Goal: Transaction & Acquisition: Purchase product/service

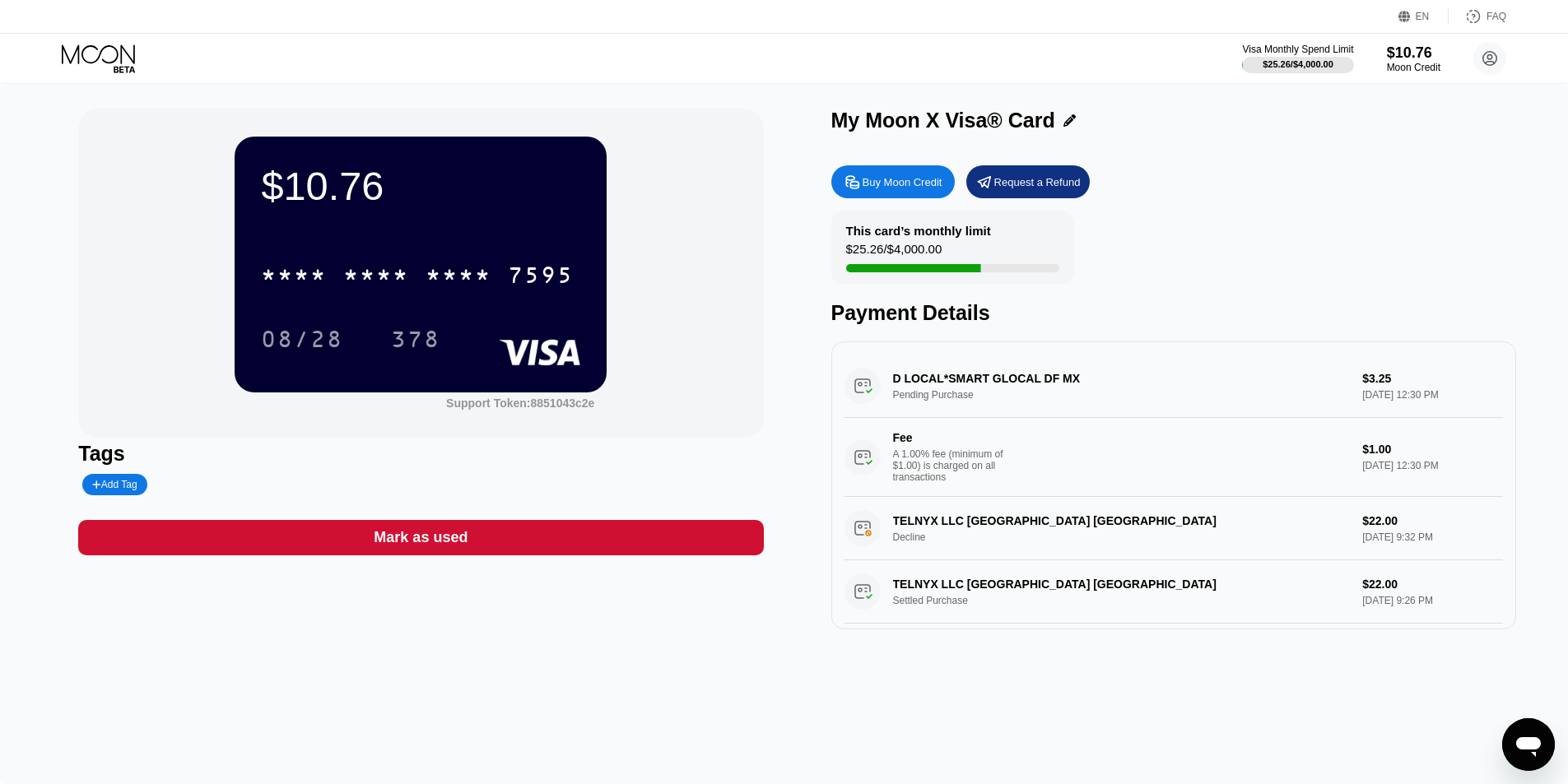
click at [898, 189] on div "Buy Moon Credit" at bounding box center [903, 182] width 80 height 14
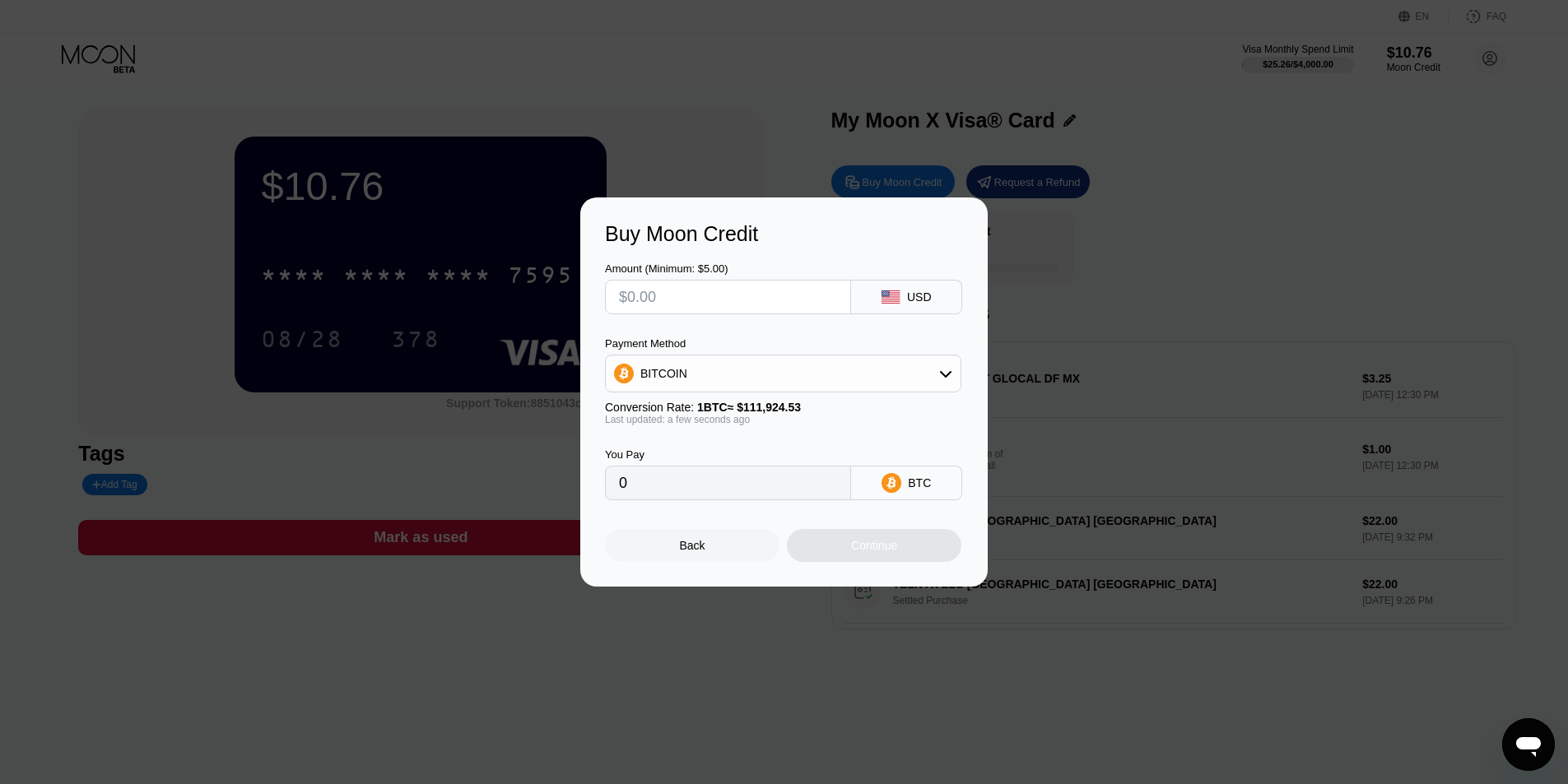
click at [709, 375] on div "BITCOIN" at bounding box center [783, 373] width 355 height 33
click at [686, 379] on div "BITCOIN" at bounding box center [783, 373] width 355 height 33
click at [659, 298] on input "text" at bounding box center [727, 297] width 218 height 33
type input "$78"
type input "0.00069690"
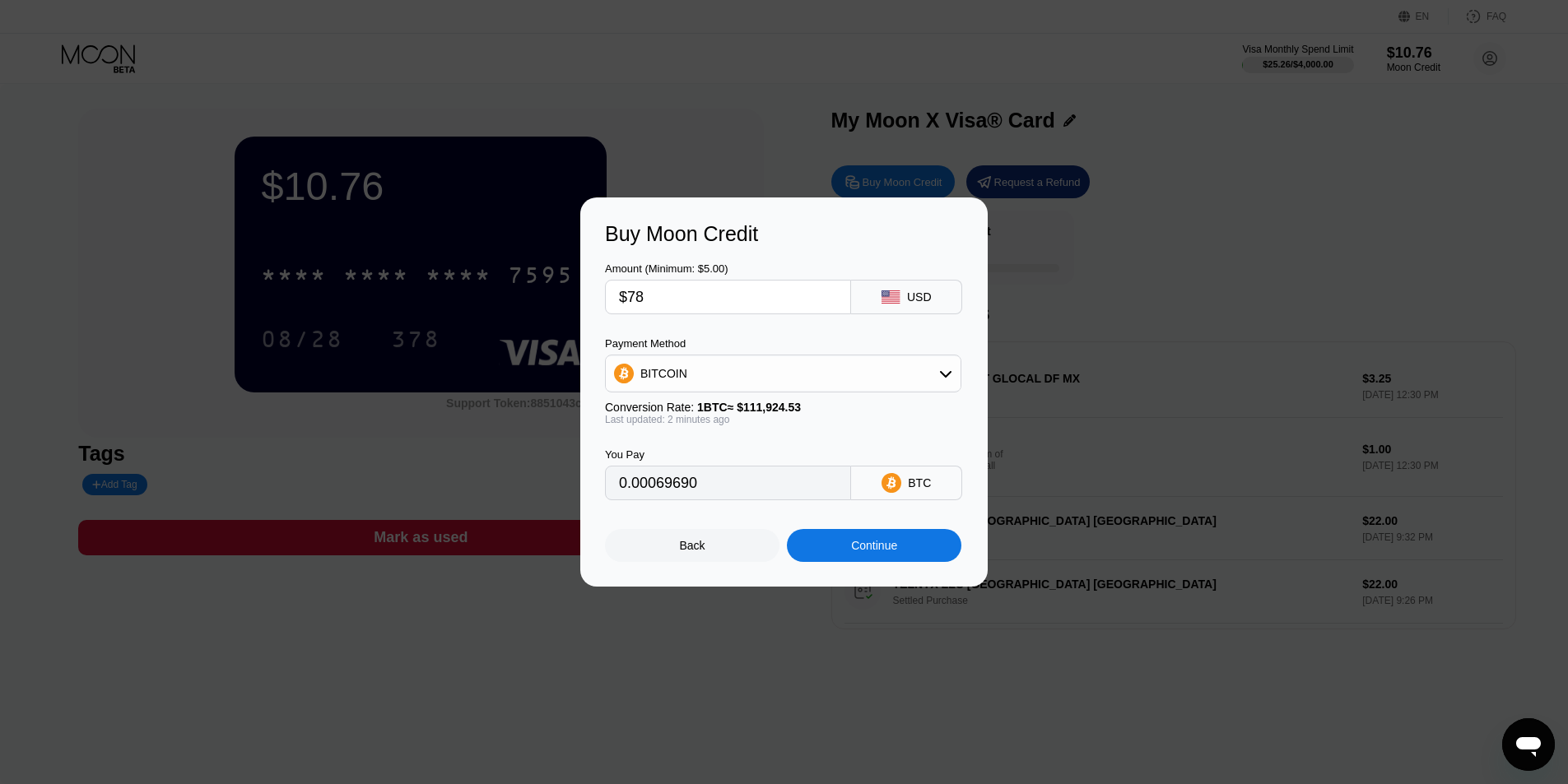
type input "$7"
type input "0.00006255"
type input "$7"
click at [893, 562] on div "Continue" at bounding box center [874, 546] width 174 height 33
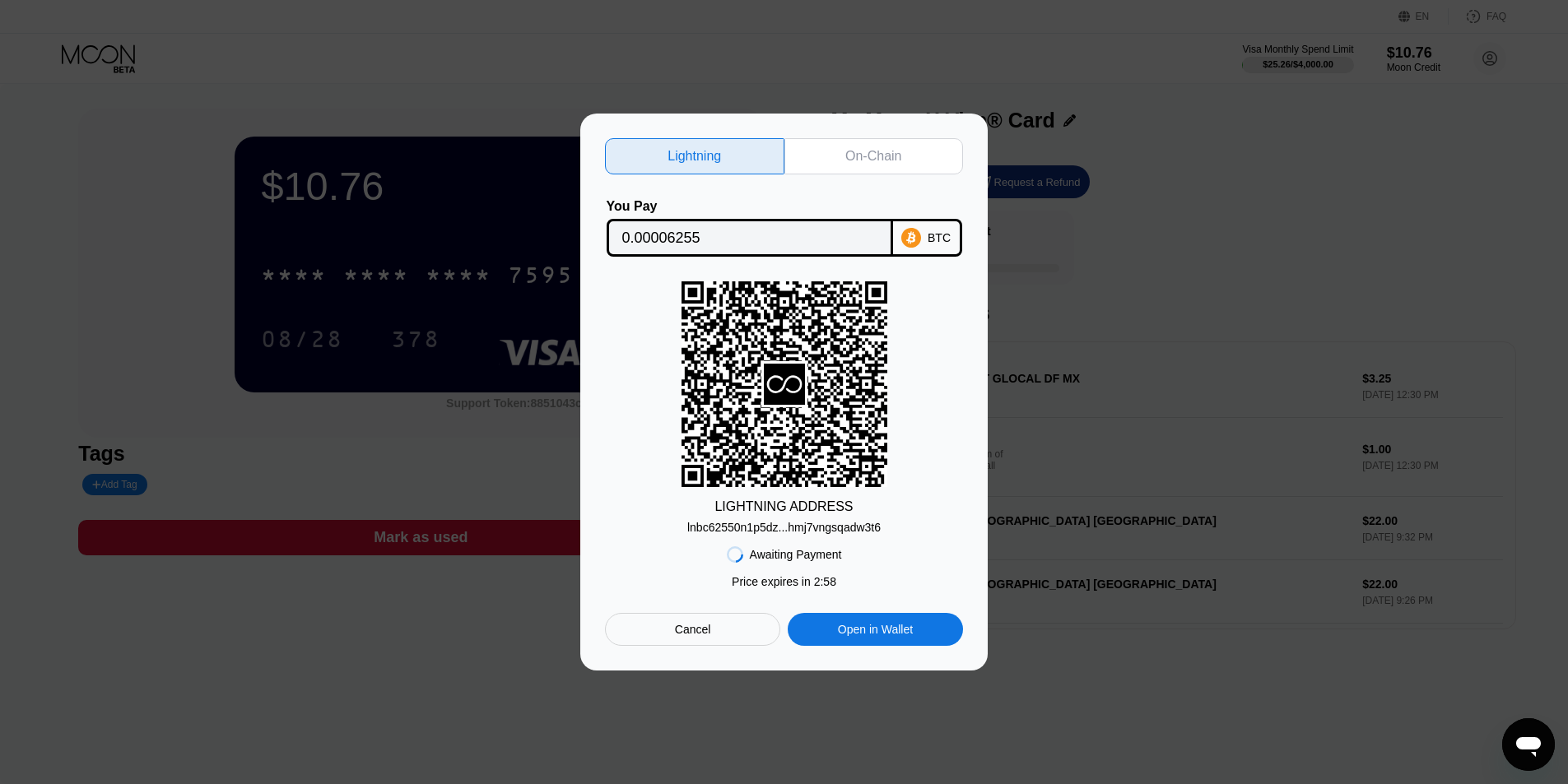
drag, startPoint x: 923, startPoint y: 209, endPoint x: 919, endPoint y: 224, distance: 15.5
click at [922, 212] on div "You Pay 0.00006255 BTC" at bounding box center [784, 228] width 358 height 57
click at [853, 132] on div "Lightning On-Chain You Pay 0.00006255 BTC LIGHTNING ADDRESS lnbc62550n1p5dz...h…" at bounding box center [784, 392] width 408 height 557
click at [862, 154] on div "On-Chain" at bounding box center [873, 157] width 56 height 17
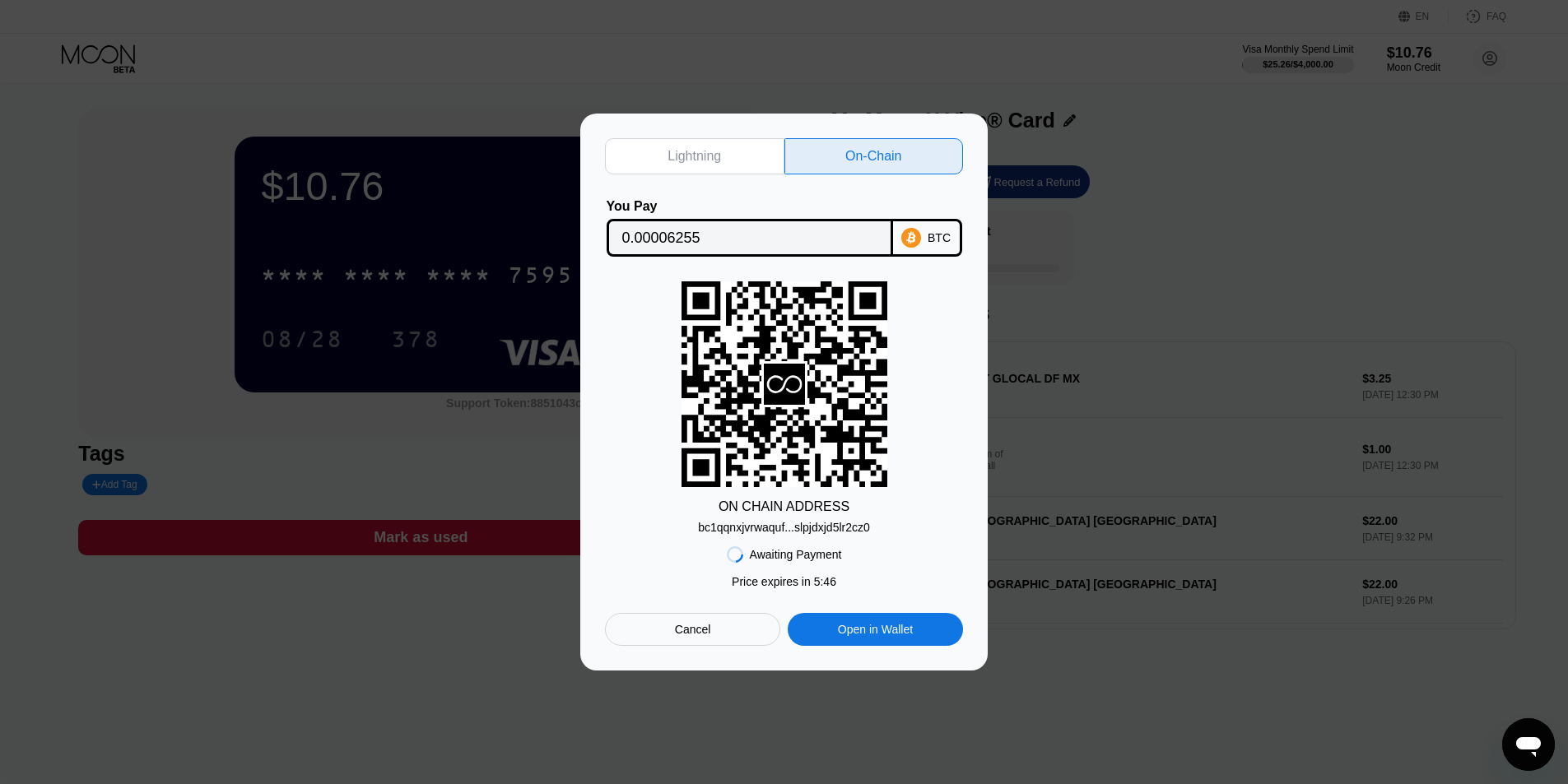
click at [702, 636] on div "Cancel" at bounding box center [692, 629] width 36 height 15
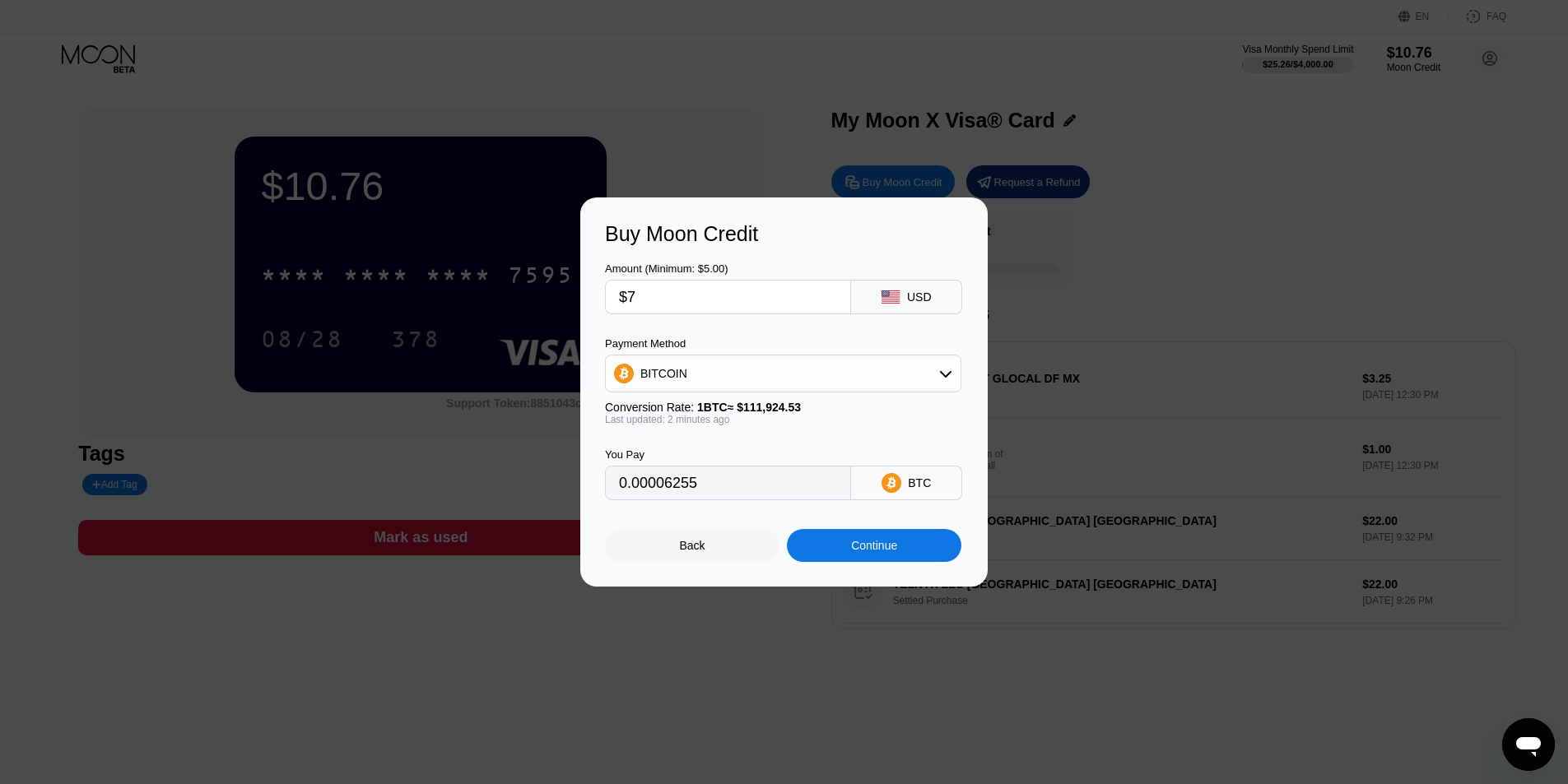
click at [668, 299] on input "$7" at bounding box center [727, 297] width 218 height 33
type input "0"
type input "$6"
type input "0.00005361"
type input "$6.9"
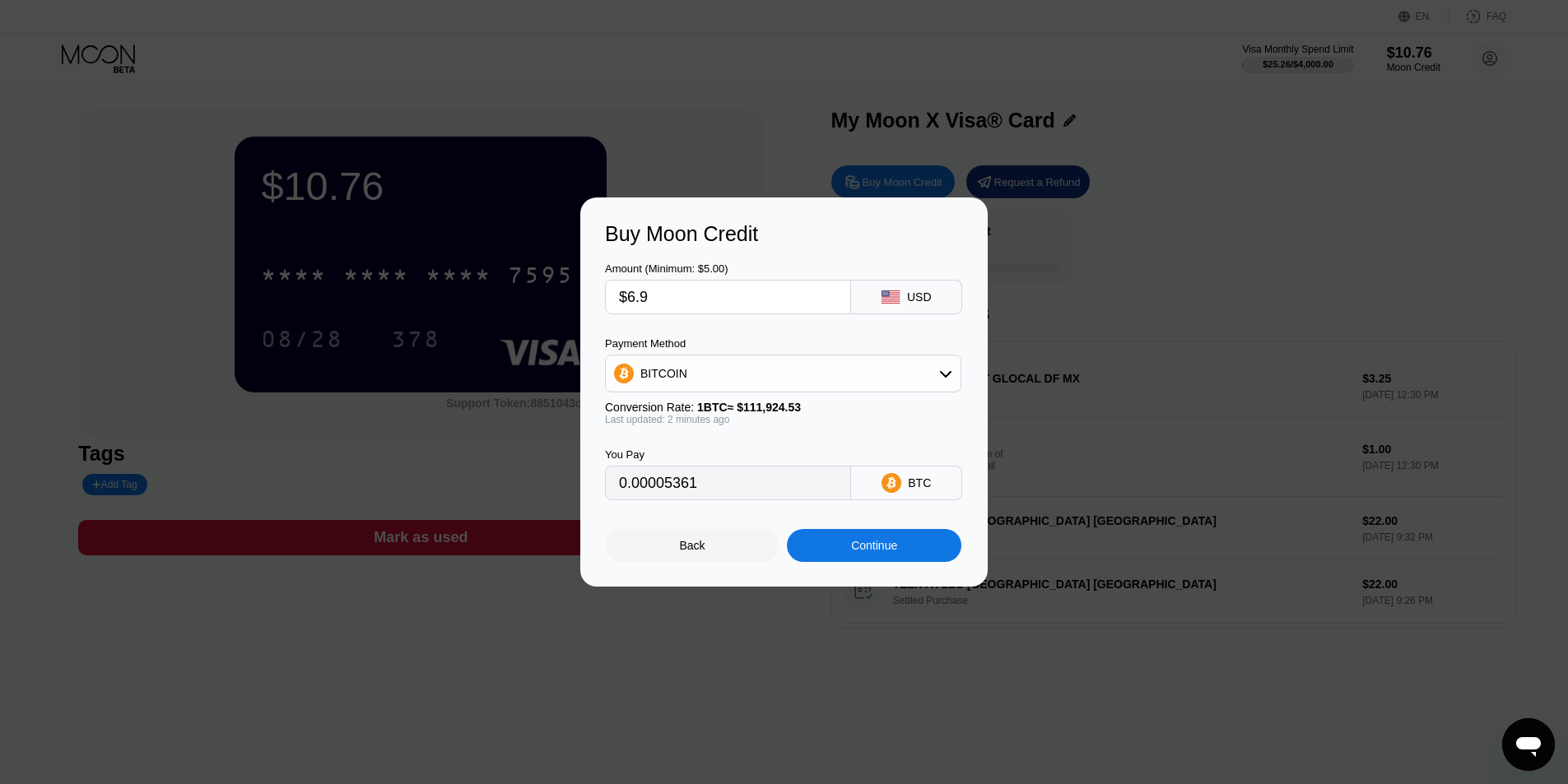
type input "0.00006165"
type input "$6.90"
click at [866, 562] on div "Continue" at bounding box center [874, 546] width 174 height 33
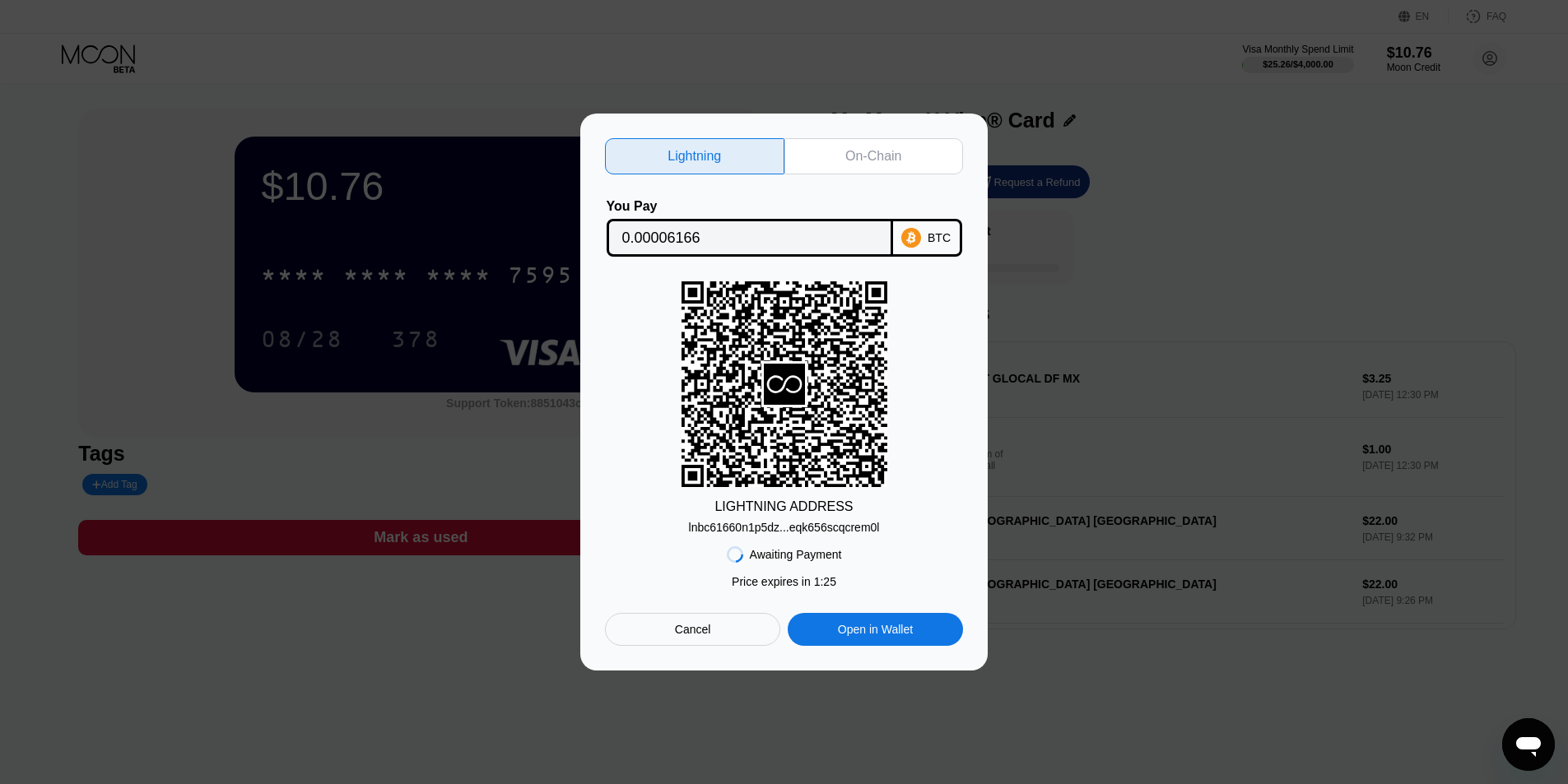
click at [868, 151] on div "On-Chain" at bounding box center [873, 157] width 56 height 17
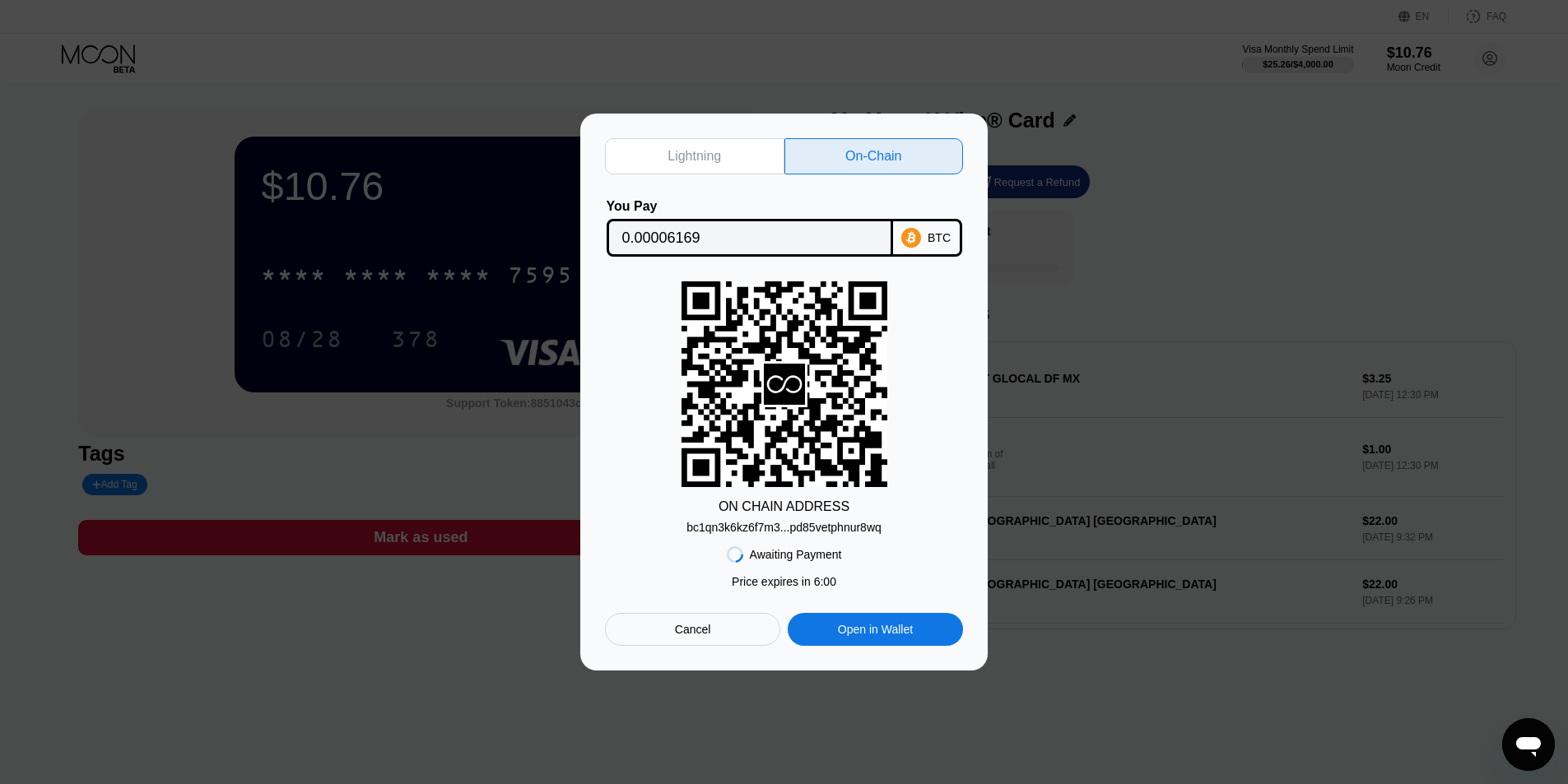
click at [678, 631] on div "Cancel" at bounding box center [692, 629] width 36 height 15
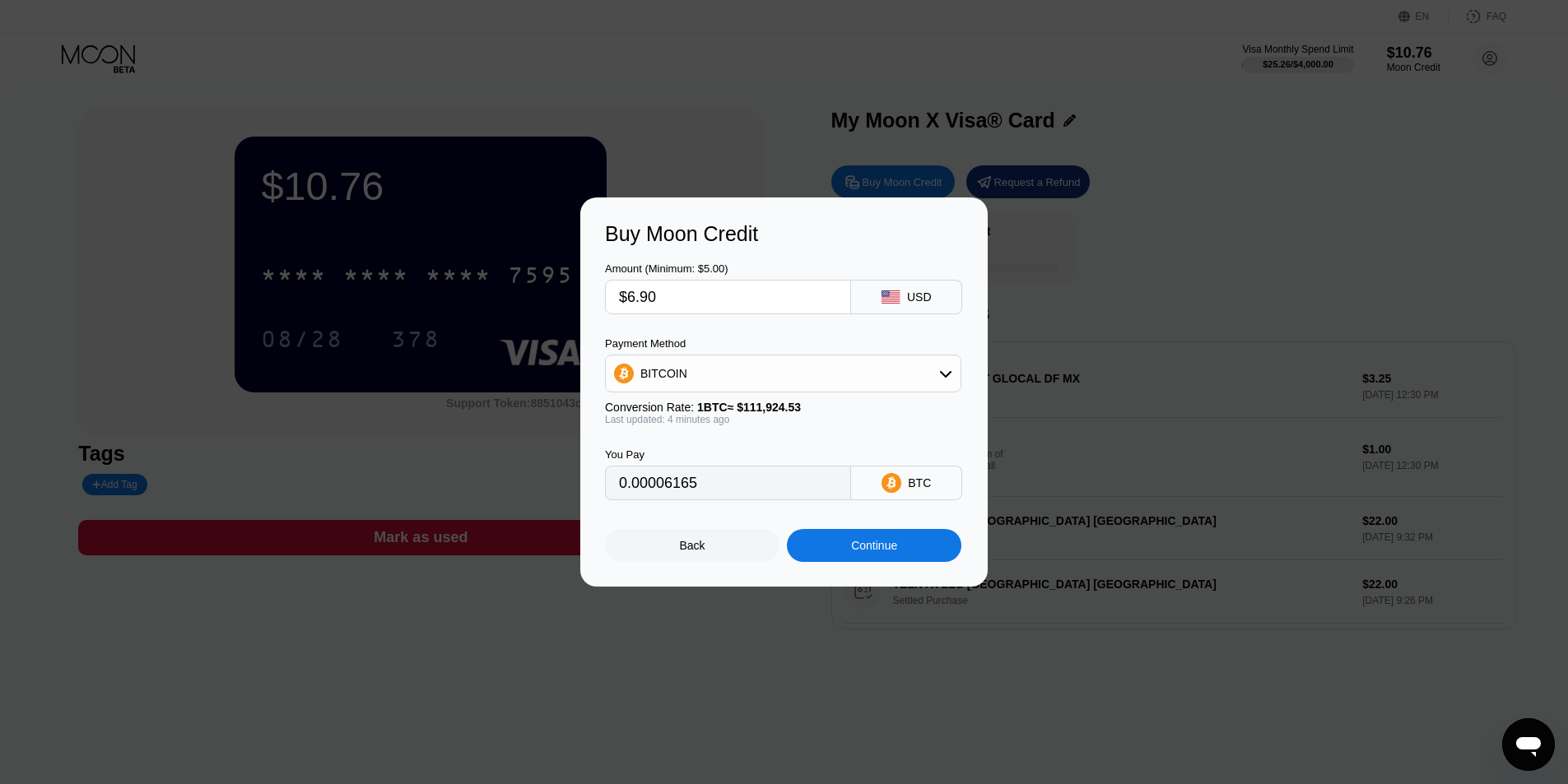
type input "0.00006169"
click at [696, 305] on input "$6.90" at bounding box center [727, 297] width 218 height 33
type input "$6."
type input "0.00005364"
type input "$6.5"
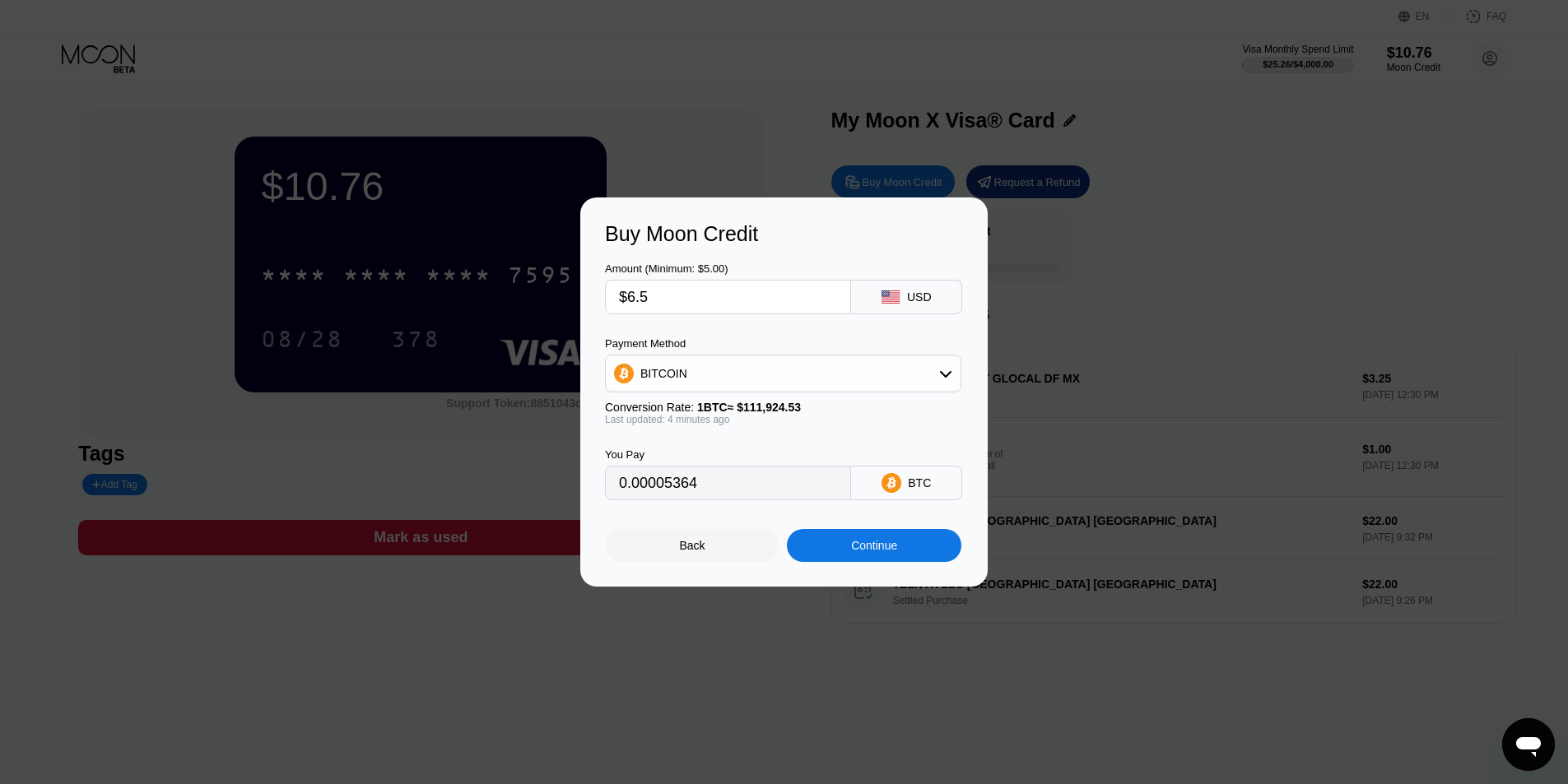
type input "0.00005811"
type input "$6.55"
type input "0.00005856"
type input "$6.5"
type input "0.00005811"
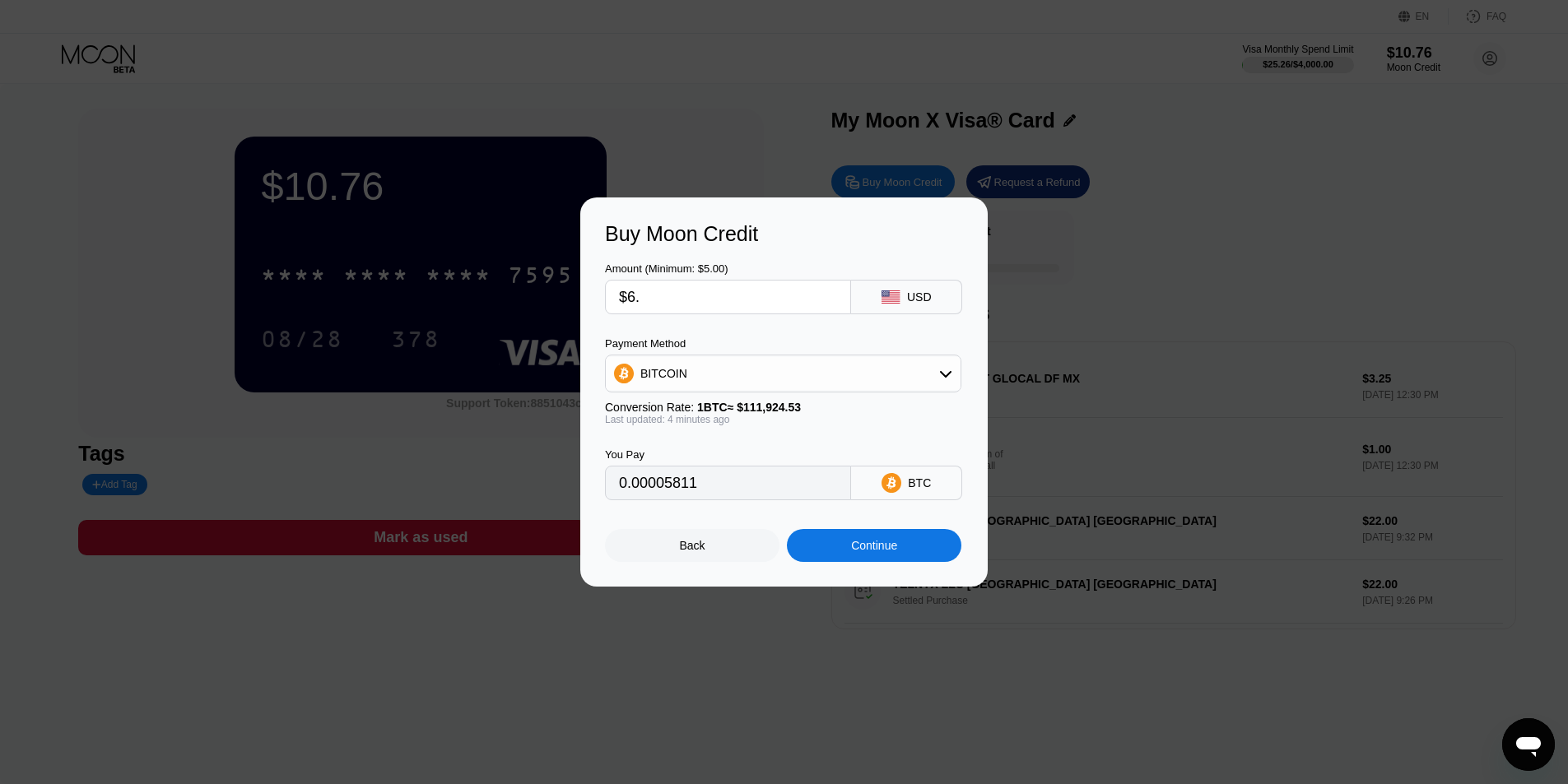
type input "$6.6"
type input "0.00005901"
type input "$6."
type input "0.00005364"
type input "$6.5"
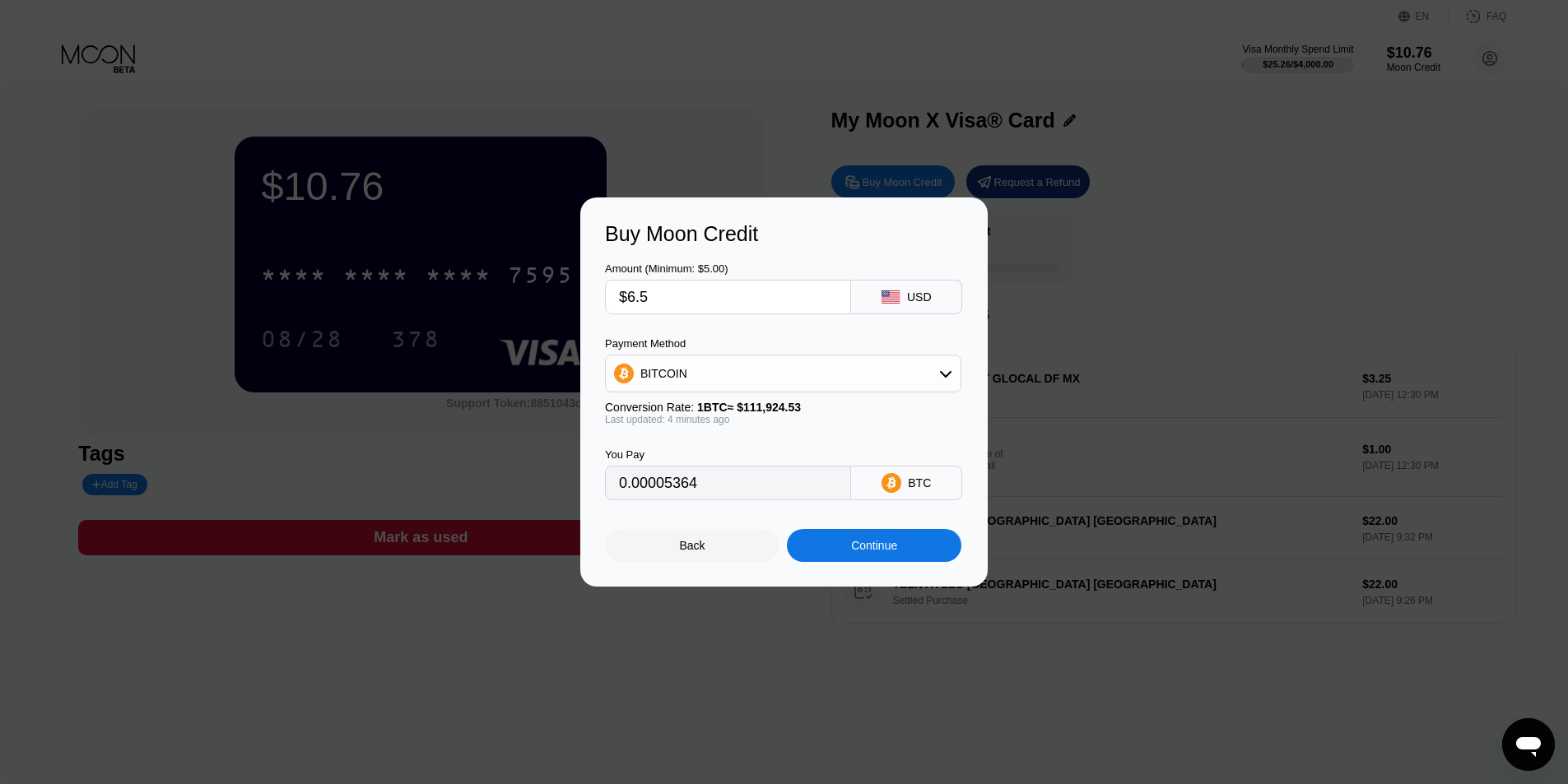
type input "0.00005811"
type input "$6.50"
click at [852, 546] on div "Continue" at bounding box center [874, 546] width 46 height 13
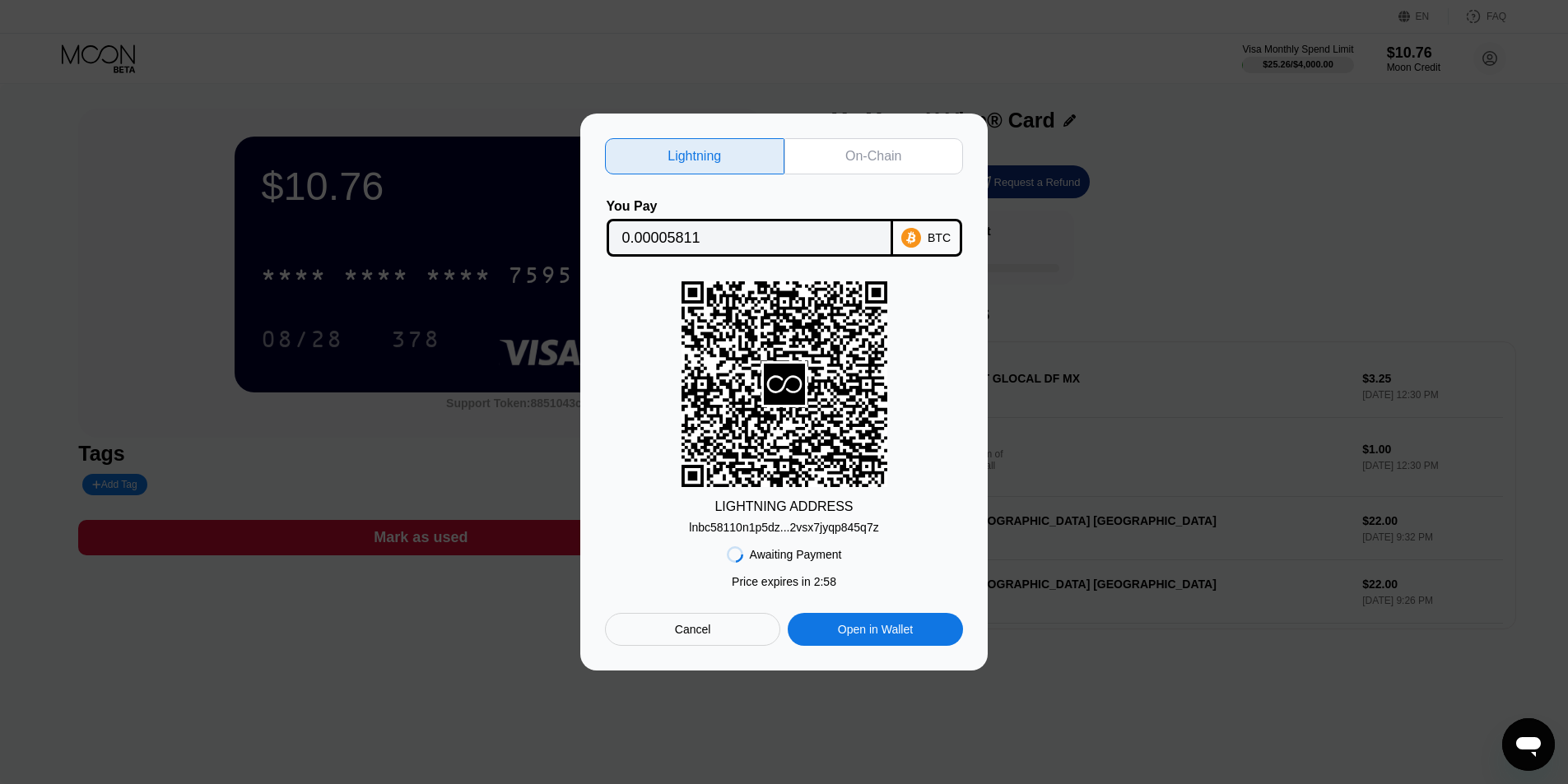
click at [841, 162] on div "On-Chain" at bounding box center [874, 156] width 180 height 36
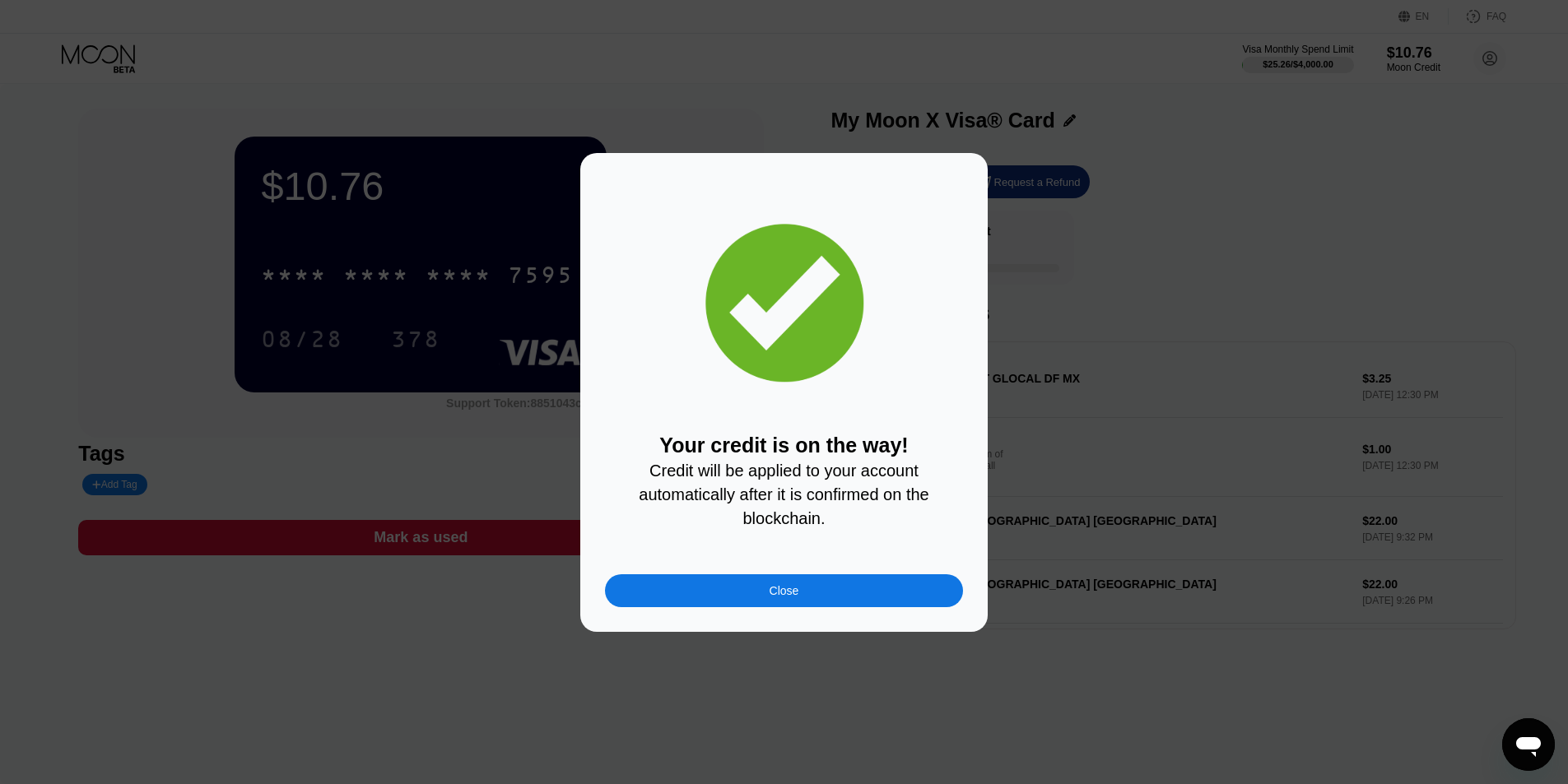
click at [827, 587] on div "Close" at bounding box center [784, 591] width 358 height 33
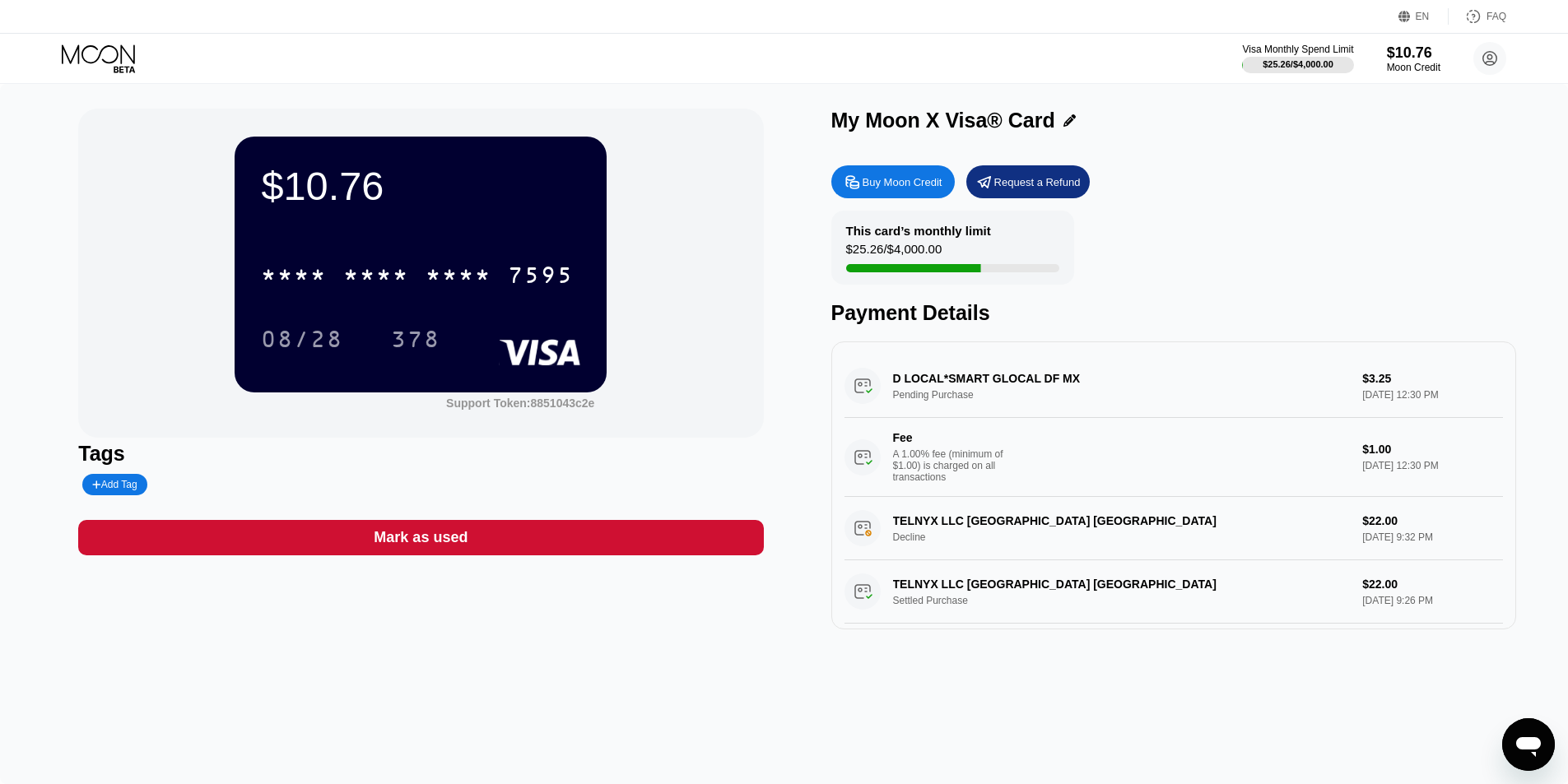
click at [767, 373] on div "$10.76 * * * * * * * * * * * * 7595 08/28 378 Support Token: 8851043c2e Tags Ad…" at bounding box center [783, 369] width 1411 height 521
drag, startPoint x: 767, startPoint y: 373, endPoint x: 772, endPoint y: 322, distance: 51.2
click at [771, 322] on div "$10.76 * * * * * * * * * * * * 7595 08/28 378 Support Token: 8851043c2e Tags Ad…" at bounding box center [783, 369] width 1411 height 521
click at [453, 276] on div "* * * *" at bounding box center [458, 277] width 66 height 26
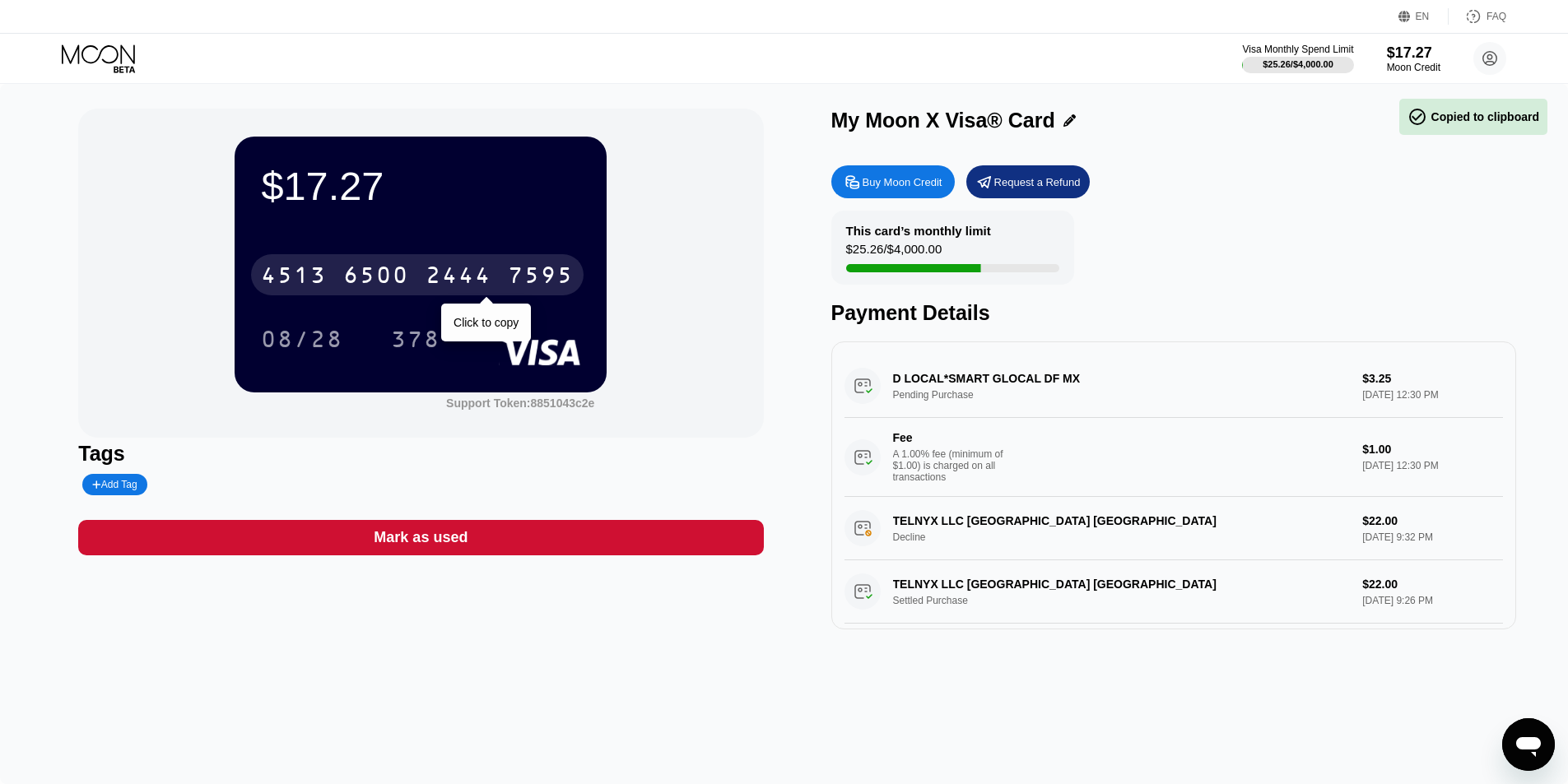
click at [535, 273] on div "7595" at bounding box center [540, 277] width 66 height 26
